Goal: Communication & Community: Answer question/provide support

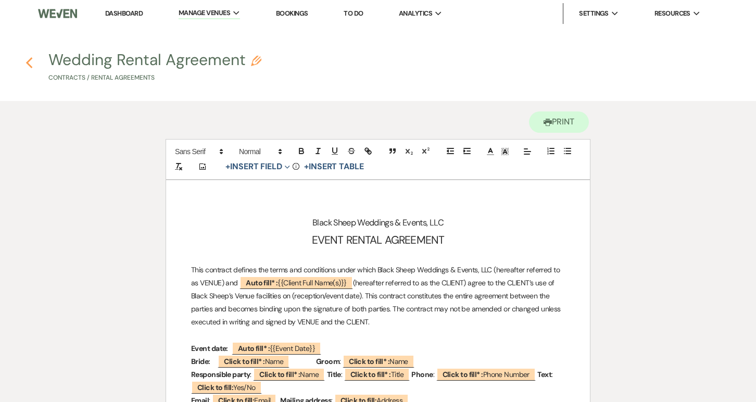
click at [30, 63] on icon "Previous" at bounding box center [29, 63] width 8 height 12
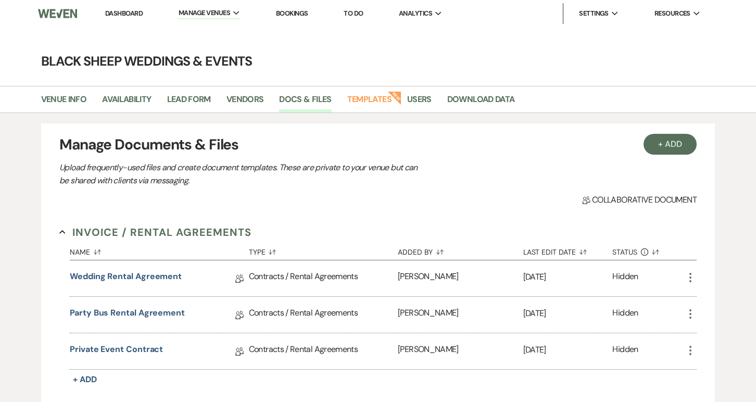
select select "Message Templates"
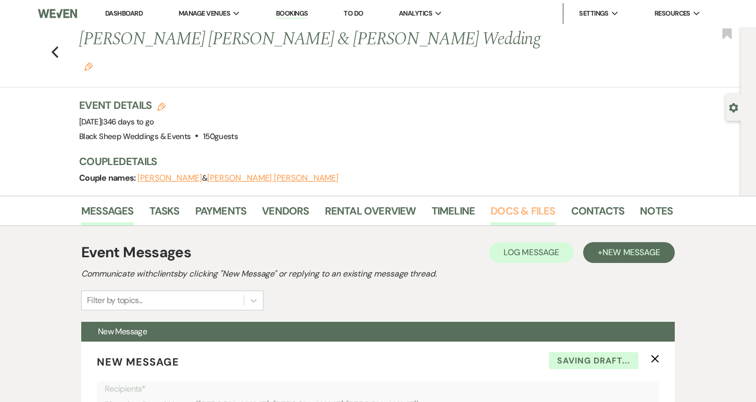
click at [514, 202] on link "Docs & Files" at bounding box center [522, 213] width 65 height 23
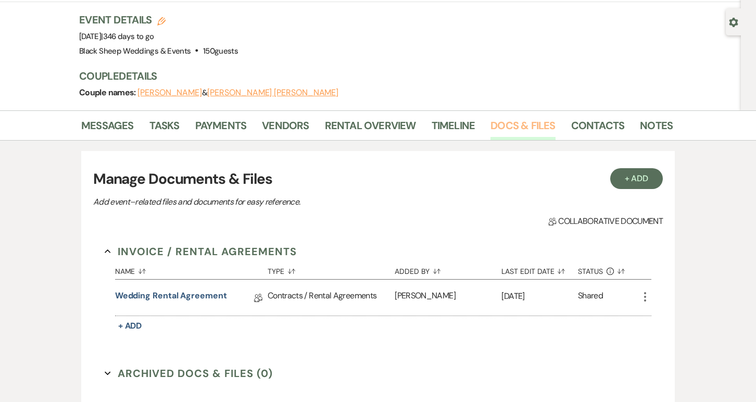
scroll to position [86, 0]
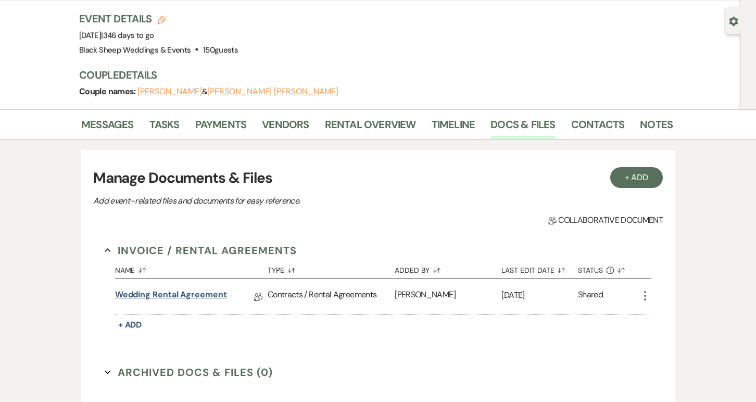
click at [163, 288] on link "Wedding Rental Agreement" at bounding box center [171, 296] width 112 height 16
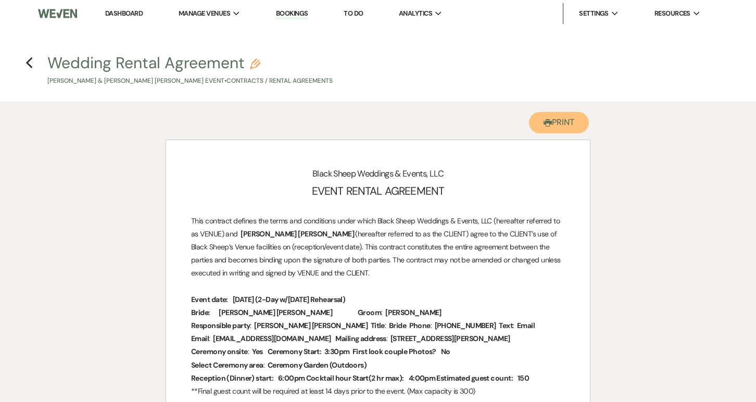
click at [573, 122] on button "Printer Print" at bounding box center [559, 122] width 60 height 21
click at [24, 63] on h4 "Previous Wedding Rental Agreement Pencil [PERSON_NAME] & [PERSON_NAME] [PERSON_…" at bounding box center [377, 69] width 749 height 34
click at [22, 66] on h4 "Previous Wedding Rental Agreement Pencil [PERSON_NAME] & [PERSON_NAME] [PERSON_…" at bounding box center [377, 69] width 749 height 34
click at [28, 64] on use "button" at bounding box center [28, 62] width 7 height 11
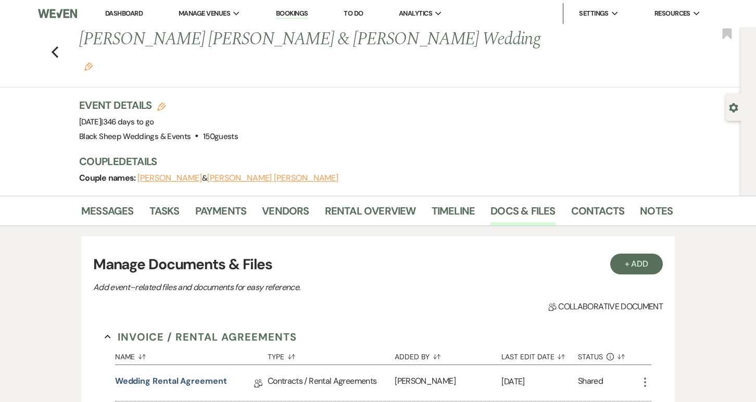
click at [127, 15] on link "Dashboard" at bounding box center [123, 13] width 37 height 9
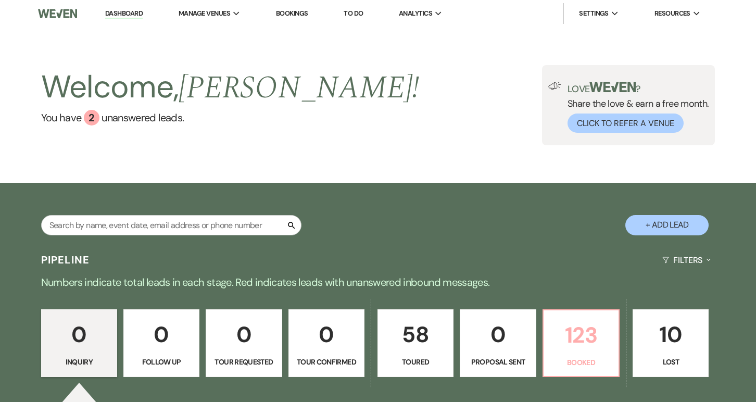
click at [567, 332] on p "123" at bounding box center [580, 334] width 62 height 35
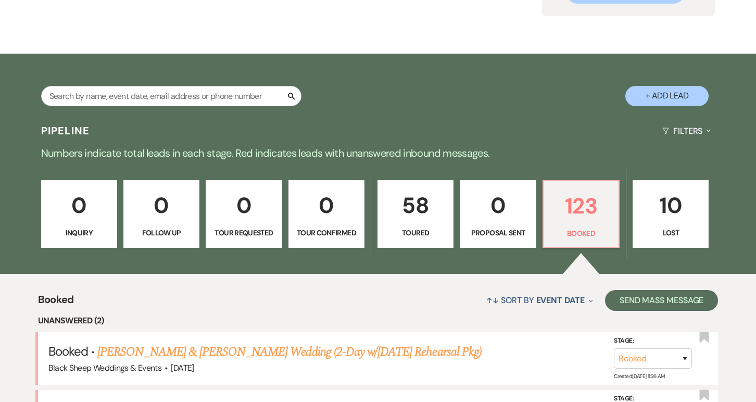
scroll to position [344, 0]
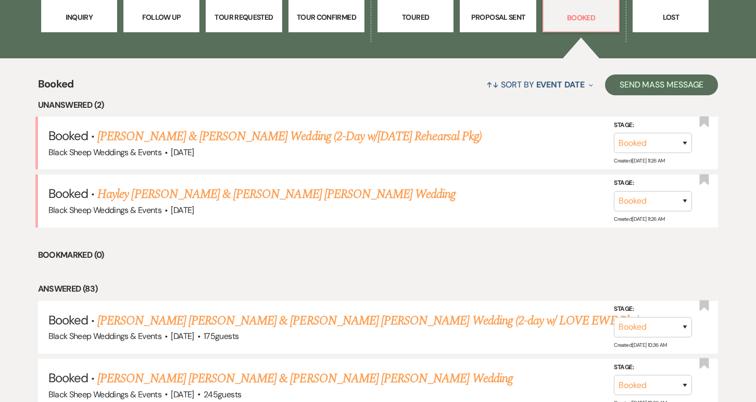
click at [205, 136] on link "[PERSON_NAME] & [PERSON_NAME] Wedding (2-Day w/[DATE] Rehearsal Pkg)" at bounding box center [289, 136] width 384 height 19
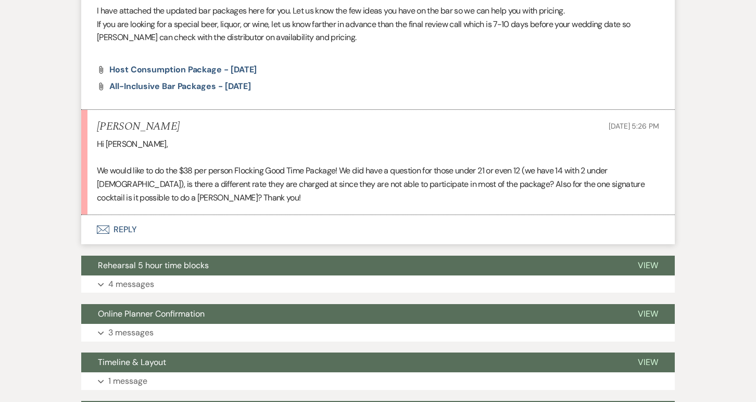
scroll to position [521, 0]
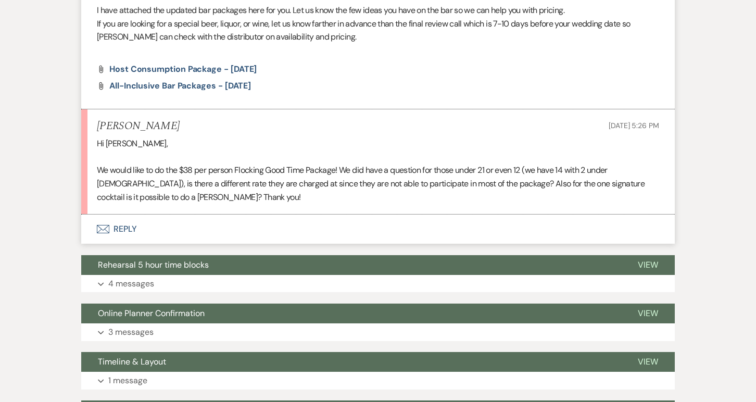
click at [117, 232] on button "Envelope Reply" at bounding box center [377, 228] width 593 height 29
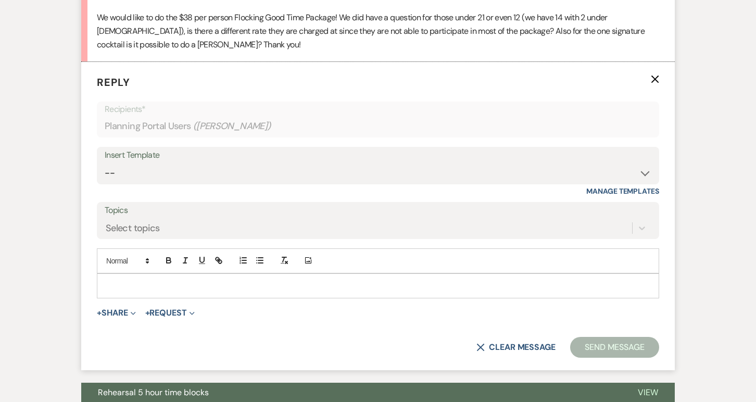
scroll to position [688, 0]
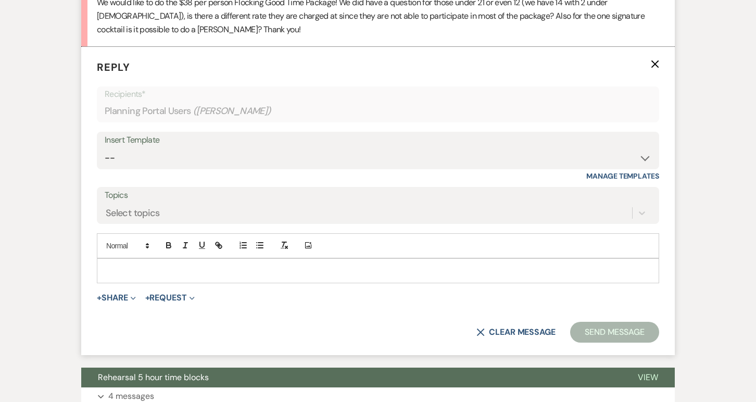
click at [123, 266] on p at bounding box center [377, 270] width 545 height 11
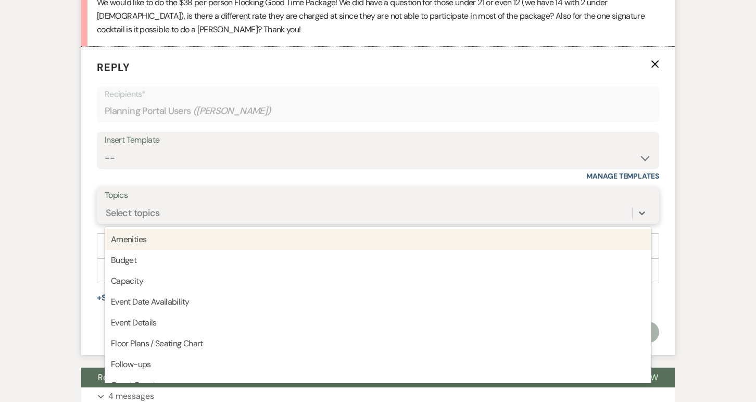
click at [130, 209] on div "Select topics" at bounding box center [133, 213] width 54 height 14
click at [131, 199] on label "Topics" at bounding box center [378, 195] width 546 height 15
click at [107, 206] on input "Topics" at bounding box center [106, 213] width 1 height 14
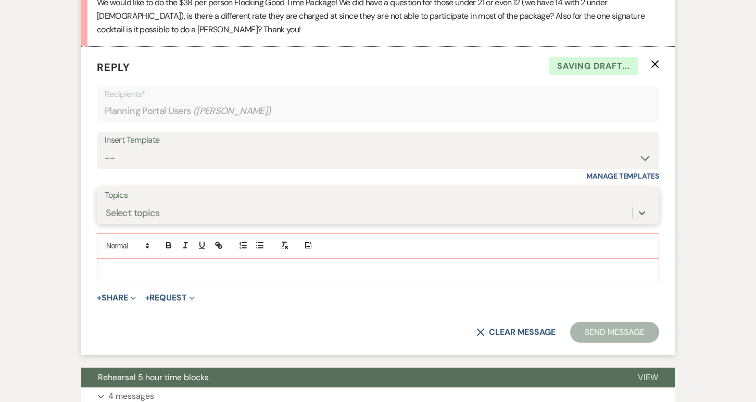
click at [154, 209] on div "Select topics" at bounding box center [133, 213] width 54 height 14
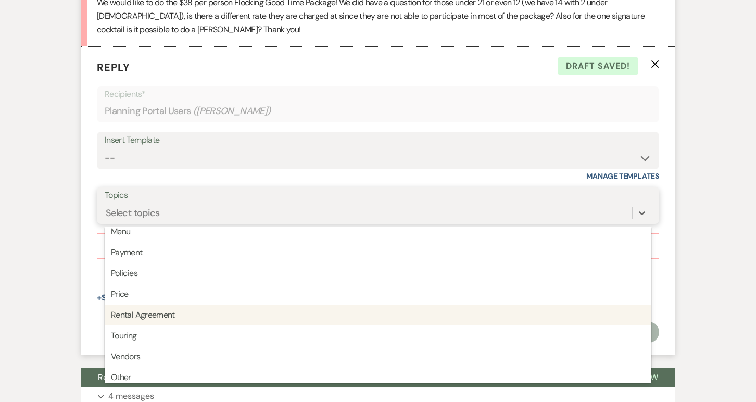
scroll to position [264, 0]
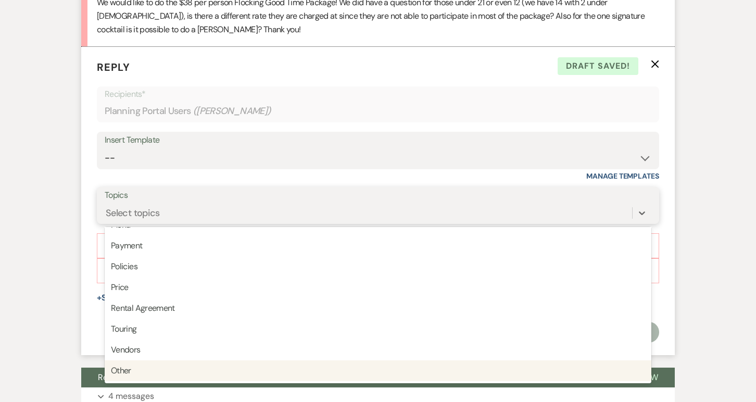
click at [124, 370] on div "Other" at bounding box center [378, 370] width 546 height 21
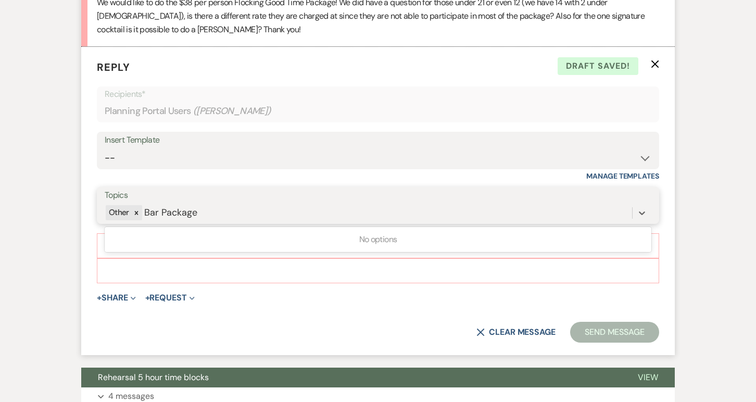
type input "Bar Package"
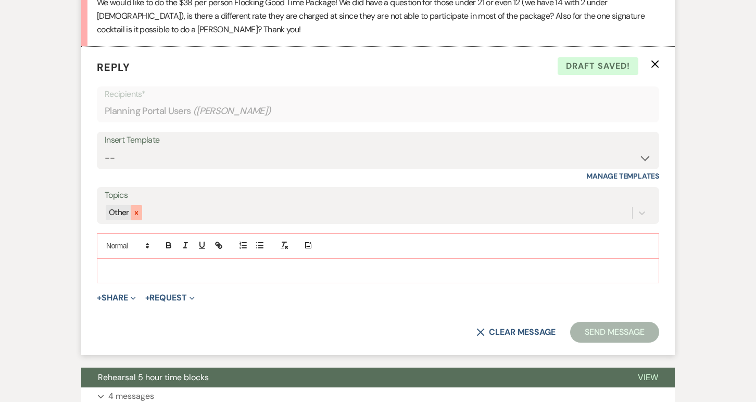
click at [139, 208] on div at bounding box center [136, 212] width 11 height 15
click at [117, 269] on p at bounding box center [377, 270] width 545 height 11
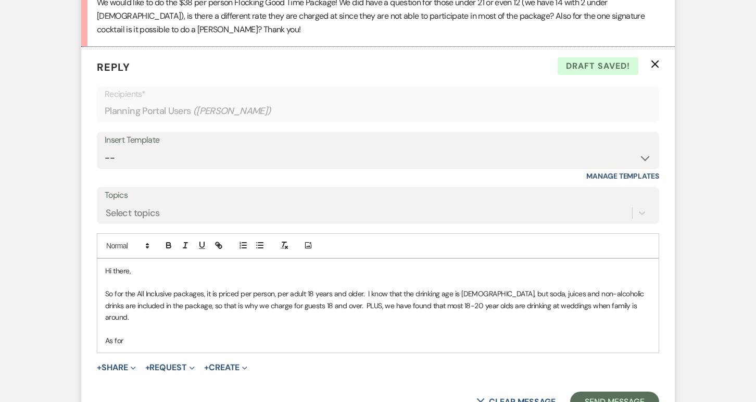
click at [603, 301] on p "So for the All Inclusive packages, it is priced per person, per adult 18 years …" at bounding box center [377, 305] width 545 height 35
click at [132, 342] on p "As for" at bounding box center [377, 340] width 545 height 11
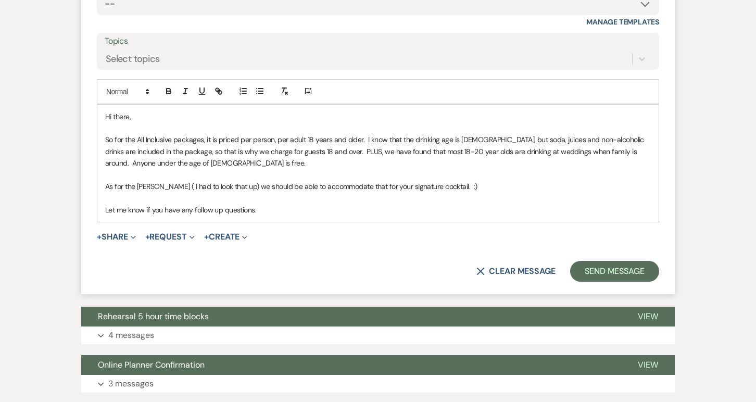
scroll to position [848, 0]
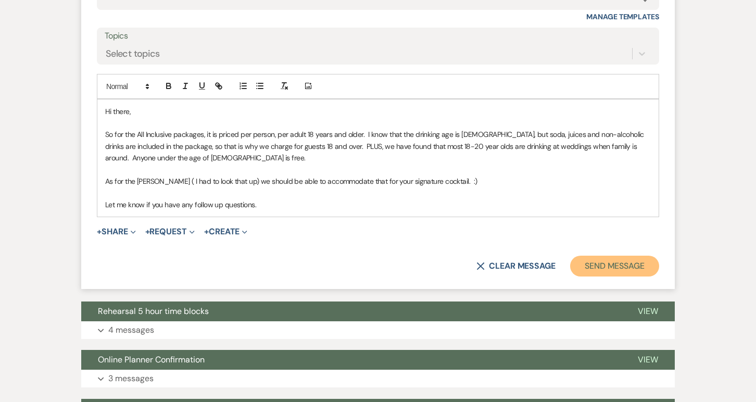
click at [643, 266] on button "Send Message" at bounding box center [614, 265] width 89 height 21
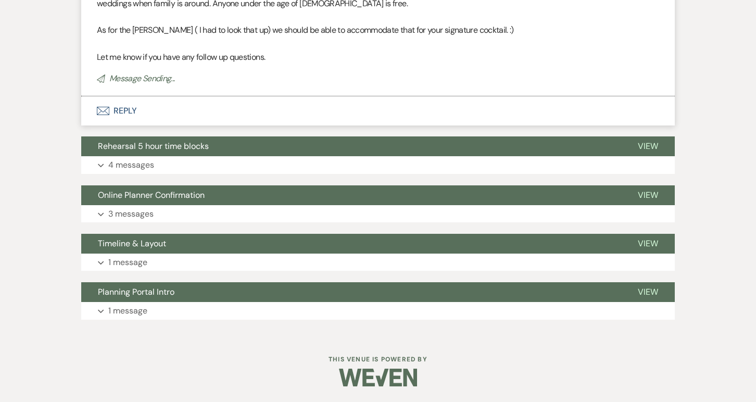
scroll to position [807, 0]
